Goal: Task Accomplishment & Management: Manage account settings

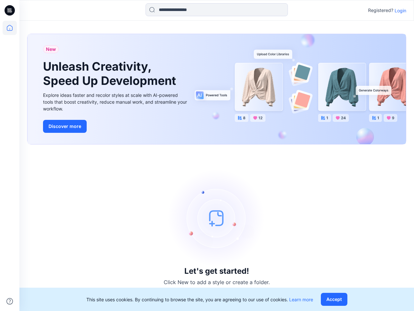
click at [207, 155] on div "Let's get started! Click New to add a style or create a folder." at bounding box center [216, 227] width 379 height 151
click at [10, 10] on icon at bounding box center [10, 10] width 3 height 0
click at [10, 28] on icon at bounding box center [10, 28] width 14 height 14
click at [10, 301] on icon at bounding box center [9, 301] width 6 height 6
click at [217, 10] on input at bounding box center [217, 9] width 142 height 13
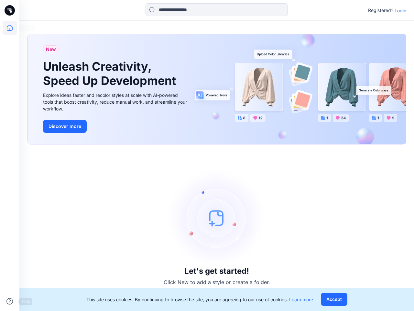
click at [401, 10] on p "Login" at bounding box center [401, 10] width 12 height 7
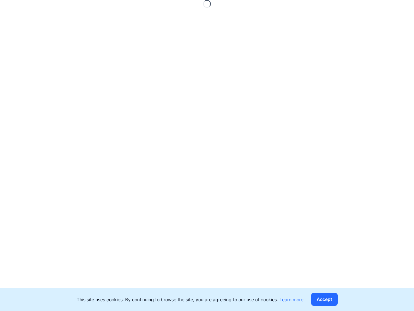
click at [336, 299] on button "Accept" at bounding box center [324, 299] width 27 height 13
